Goal: Task Accomplishment & Management: Manage account settings

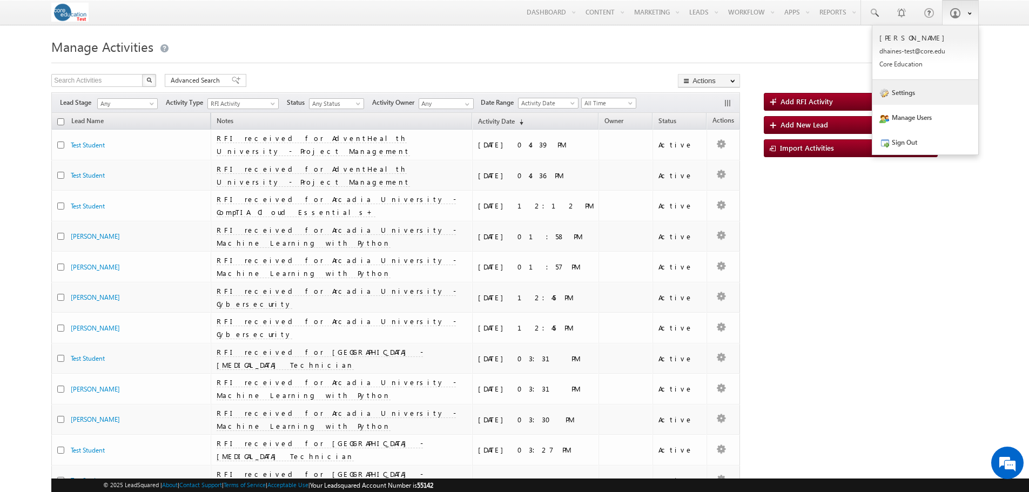
click at [904, 93] on link "Settings" at bounding box center [925, 92] width 106 height 25
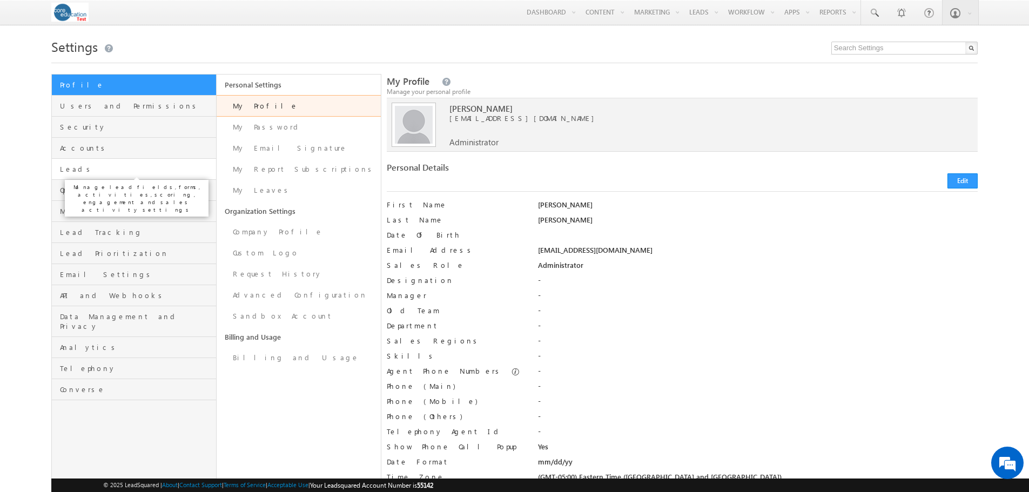
click at [83, 173] on span "Leads" at bounding box center [136, 169] width 153 height 10
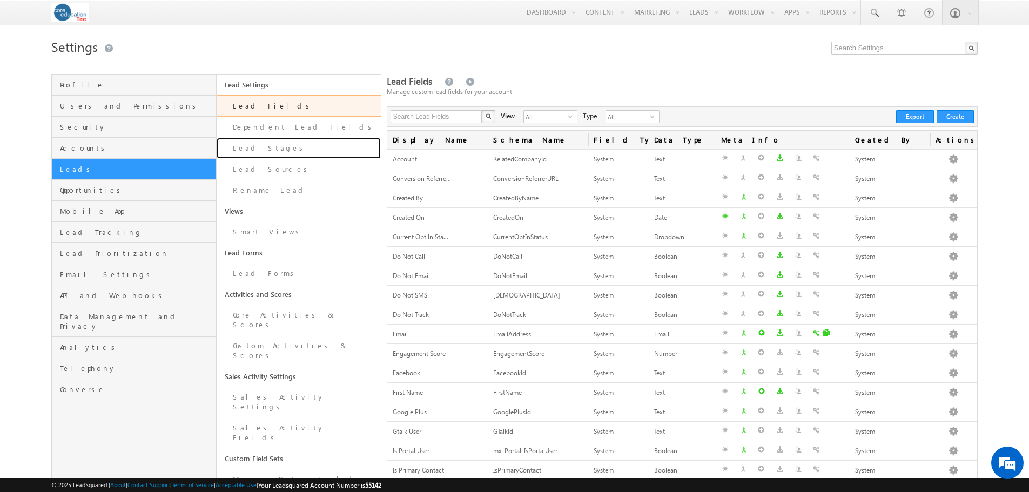
drag, startPoint x: 251, startPoint y: 147, endPoint x: 357, endPoint y: 154, distance: 106.1
click at [251, 147] on link "Lead Stages" at bounding box center [299, 148] width 164 height 21
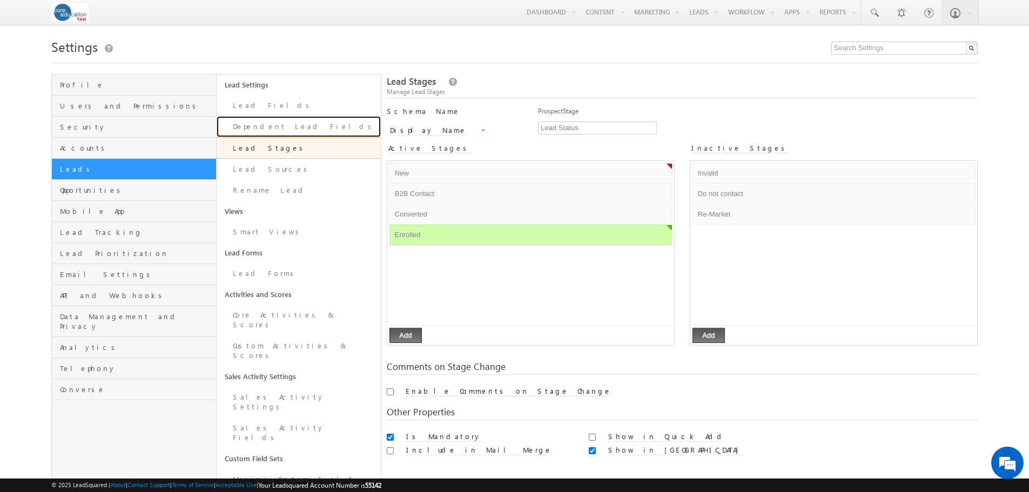
drag, startPoint x: 267, startPoint y: 127, endPoint x: 290, endPoint y: 138, distance: 25.4
click at [267, 127] on link "Dependent Lead Fields" at bounding box center [299, 126] width 164 height 21
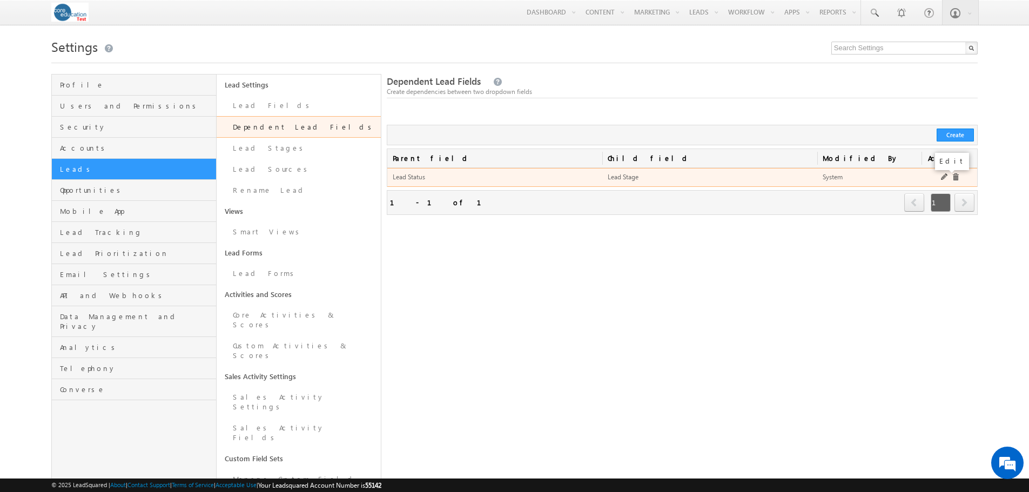
click at [944, 181] on link at bounding box center [945, 177] width 8 height 8
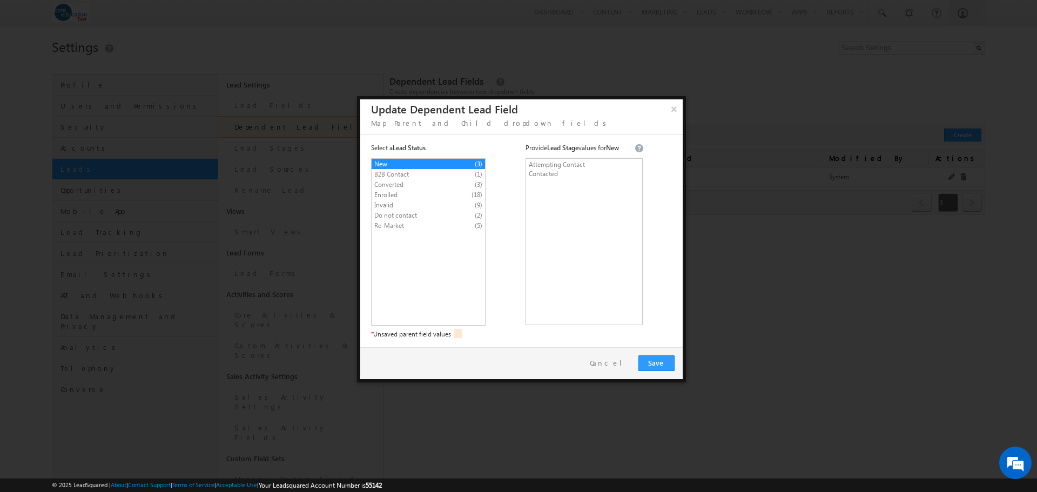
click at [397, 184] on span "Converted" at bounding box center [419, 185] width 90 height 10
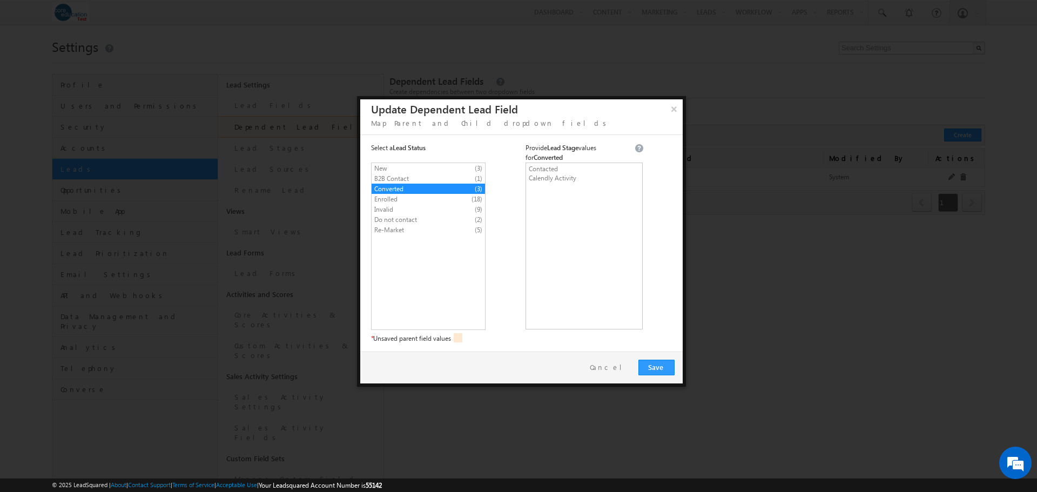
click at [403, 196] on span "Enrolled" at bounding box center [419, 199] width 90 height 10
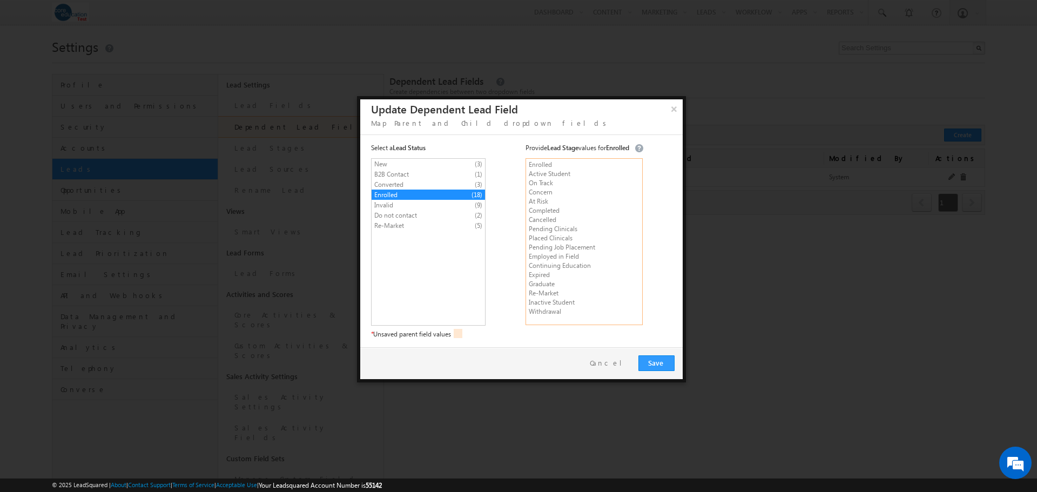
drag, startPoint x: 569, startPoint y: 326, endPoint x: 565, endPoint y: 182, distance: 143.7
click at [521, 165] on div "New (3) B2B Contact (1) Converted (3) Enrolled (18) Invalid (9) Do not contact …" at bounding box center [560, 248] width 378 height 181
click at [563, 232] on textarea "Enrolled Active Student On Track Concern At Risk Completed Cancelled Pending Cl…" at bounding box center [583, 241] width 117 height 167
drag, startPoint x: 526, startPoint y: 178, endPoint x: 584, endPoint y: 340, distance: 171.5
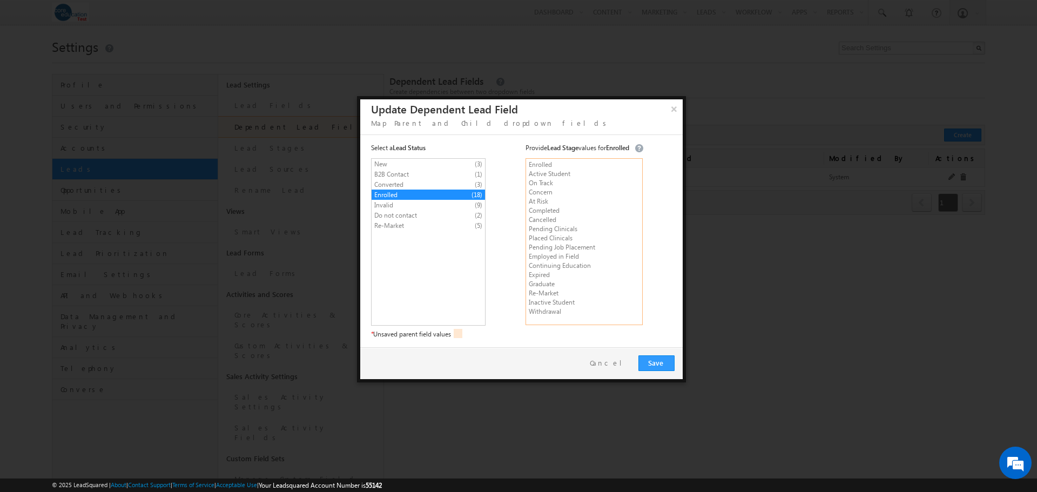
click at [584, 339] on div "New (3) B2B Contact (1) Converted (3) Enrolled (18) Invalid (9) Do not contact …" at bounding box center [560, 248] width 378 height 181
drag, startPoint x: 385, startPoint y: 205, endPoint x: 401, endPoint y: 207, distance: 15.7
click at [385, 205] on span "Invalid" at bounding box center [419, 205] width 90 height 10
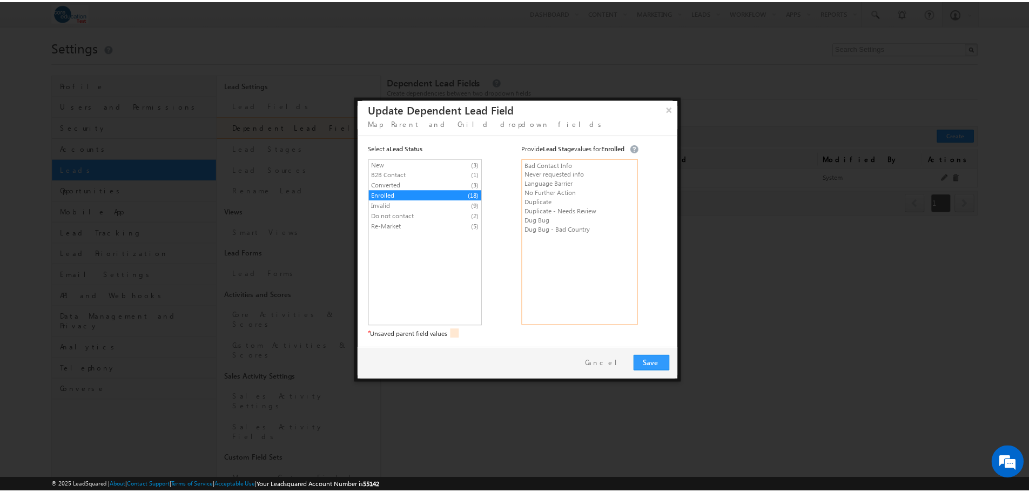
scroll to position [0, 0]
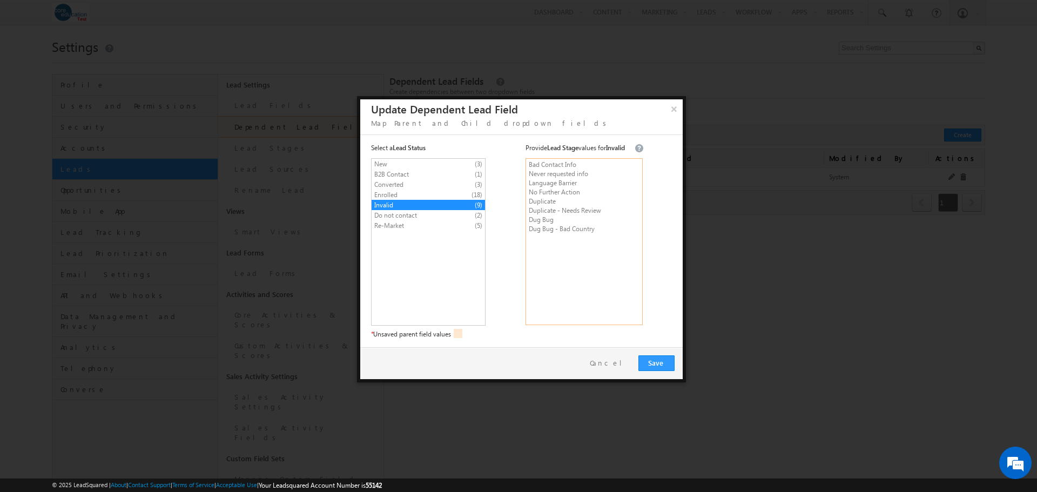
drag, startPoint x: 607, startPoint y: 239, endPoint x: 515, endPoint y: 174, distance: 112.8
click at [515, 174] on div "New (3) B2B Contact (1) Converted (3) Enrolled (18) Invalid (9) Do not contact …" at bounding box center [560, 248] width 378 height 181
click at [608, 242] on textarea "Bad Contact Info Never requested info Language Barrier No Further Action Duplic…" at bounding box center [583, 241] width 117 height 167
click at [421, 213] on span "Do not contact" at bounding box center [419, 216] width 90 height 10
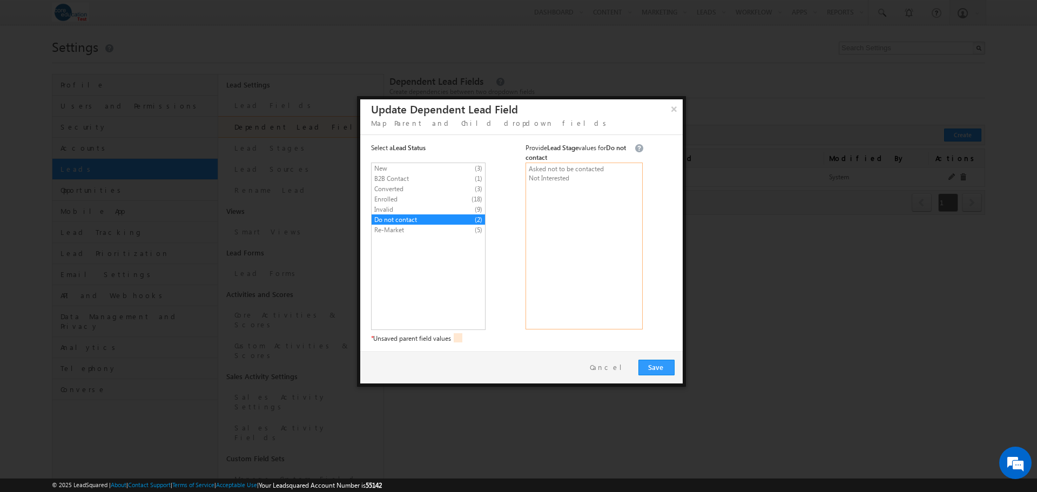
drag, startPoint x: 600, startPoint y: 181, endPoint x: 498, endPoint y: 169, distance: 102.3
click at [498, 169] on div "New (3) B2B Contact (1) Converted (3) Enrolled (18) Invalid (9) Do not contact …" at bounding box center [560, 253] width 378 height 181
drag, startPoint x: 403, startPoint y: 222, endPoint x: 422, endPoint y: 229, distance: 19.7
click at [403, 225] on span "Re-Market" at bounding box center [419, 230] width 90 height 10
type textarea "Inactive Lead No Activity in 30 Days Requested Contact at Later Date Marketing …"
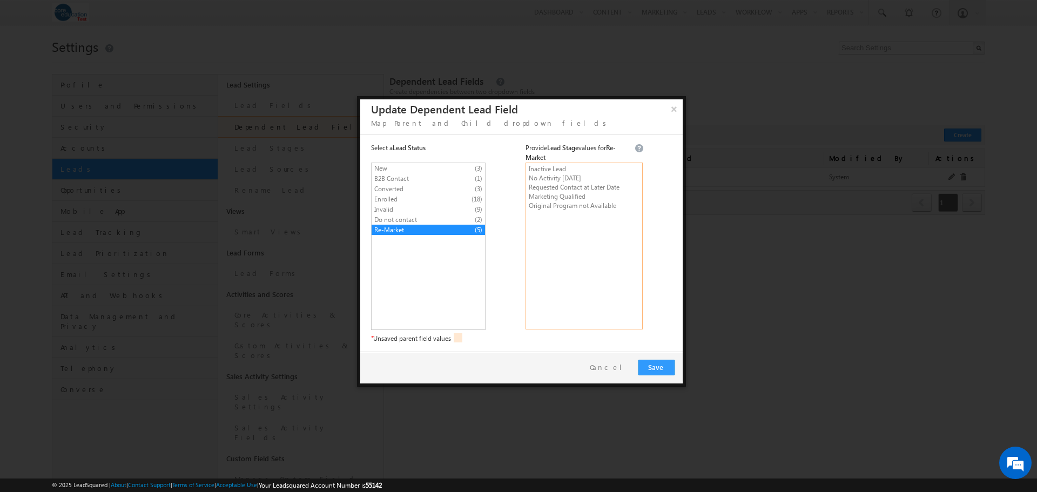
drag, startPoint x: 627, startPoint y: 205, endPoint x: 525, endPoint y: 158, distance: 113.1
click at [525, 158] on div "Select a Lead Status Provide Lead Stage values for Re-Market New (3) B2B Contac…" at bounding box center [560, 243] width 378 height 200
click at [620, 366] on link "Cancel" at bounding box center [610, 366] width 40 height 9
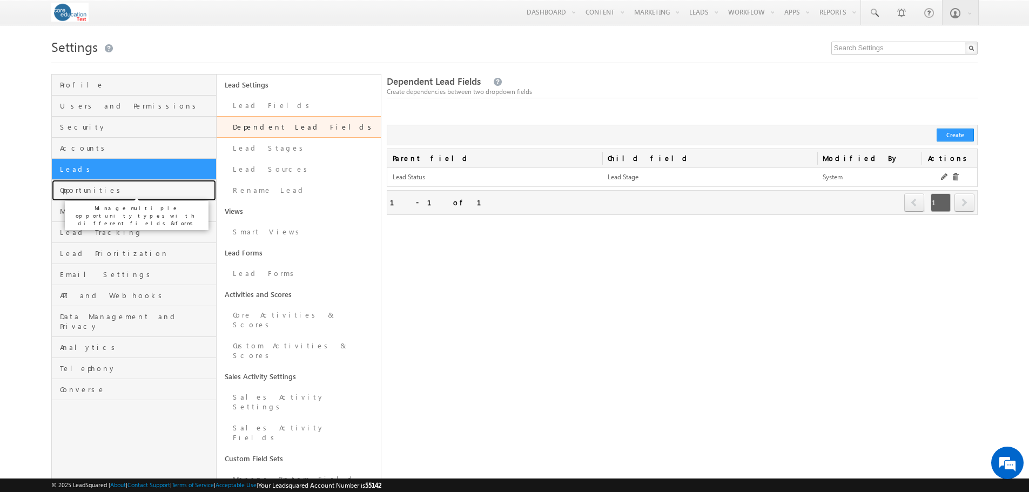
drag, startPoint x: 100, startPoint y: 188, endPoint x: 107, endPoint y: 187, distance: 7.2
click at [100, 188] on span "Opportunities" at bounding box center [136, 190] width 153 height 10
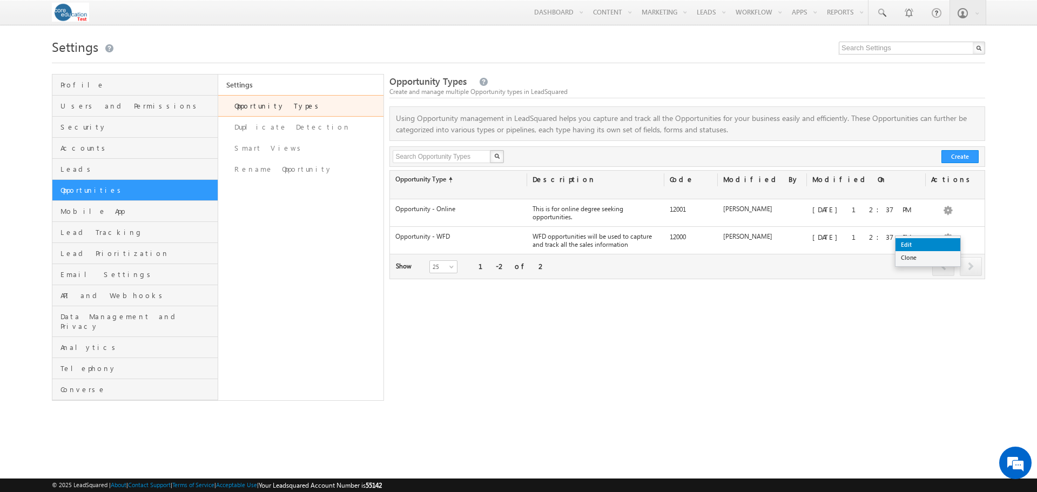
click at [939, 242] on link "Edit" at bounding box center [927, 244] width 65 height 13
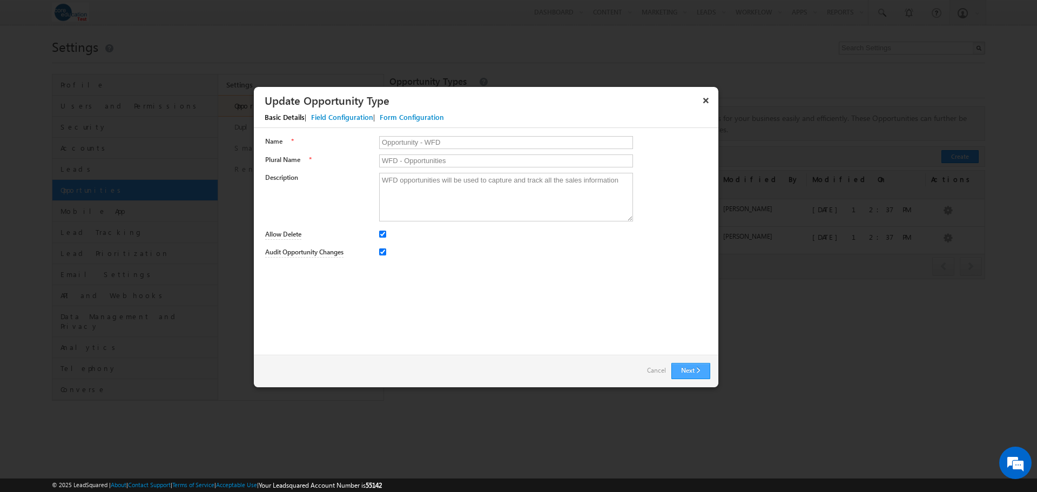
click at [694, 366] on button "Next" at bounding box center [690, 371] width 39 height 16
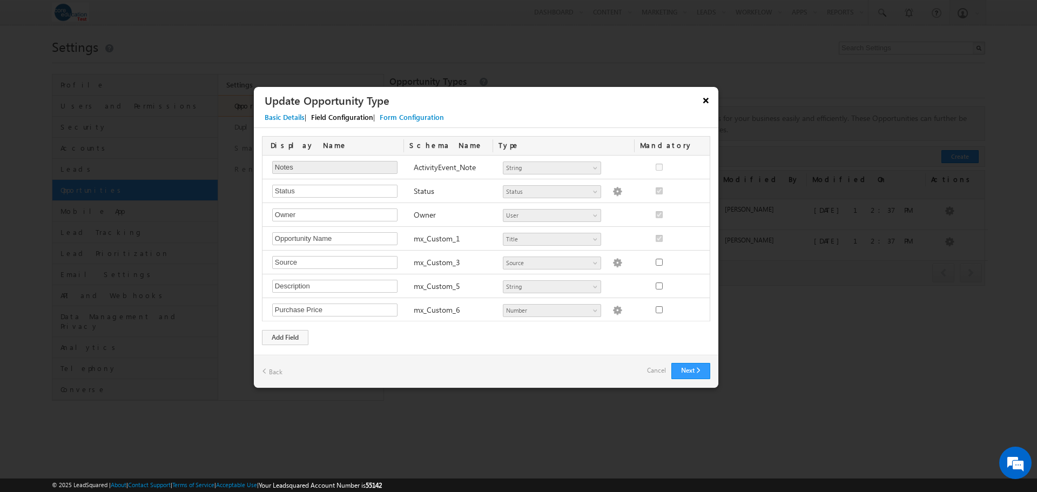
click at [699, 95] on button "×" at bounding box center [705, 100] width 17 height 19
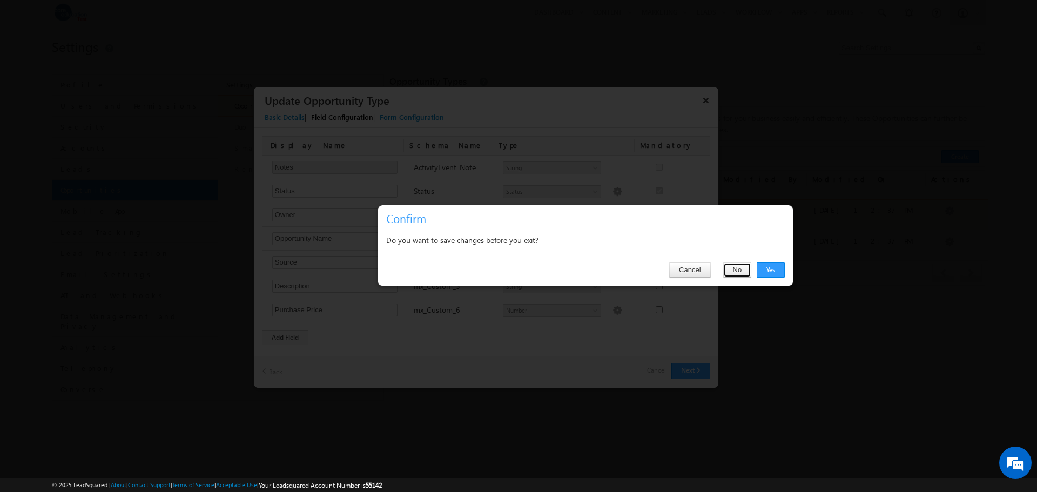
drag, startPoint x: 729, startPoint y: 269, endPoint x: 717, endPoint y: 198, distance: 71.8
click at [730, 268] on button "No" at bounding box center [737, 269] width 29 height 15
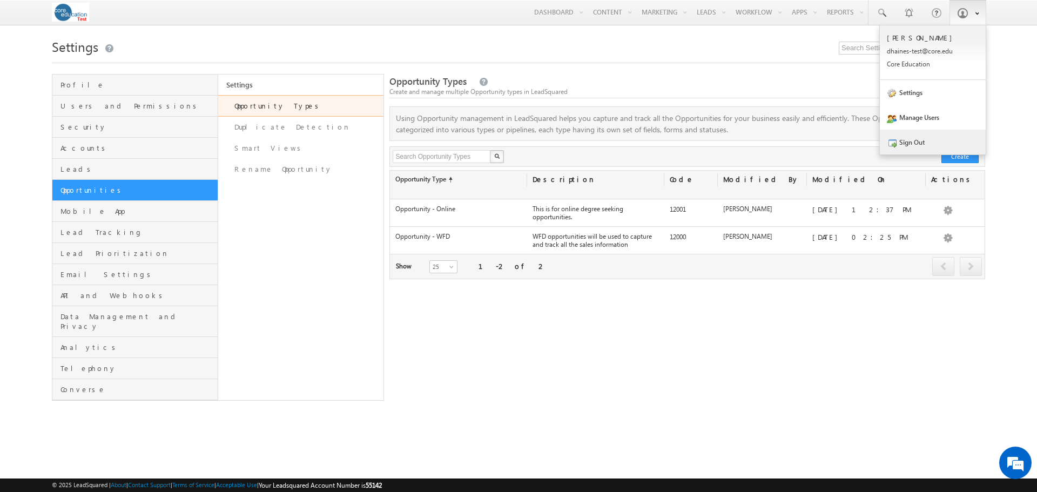
click at [919, 145] on link "Sign Out" at bounding box center [933, 142] width 106 height 25
